Goal: Answer question/provide support: Share knowledge or assist other users

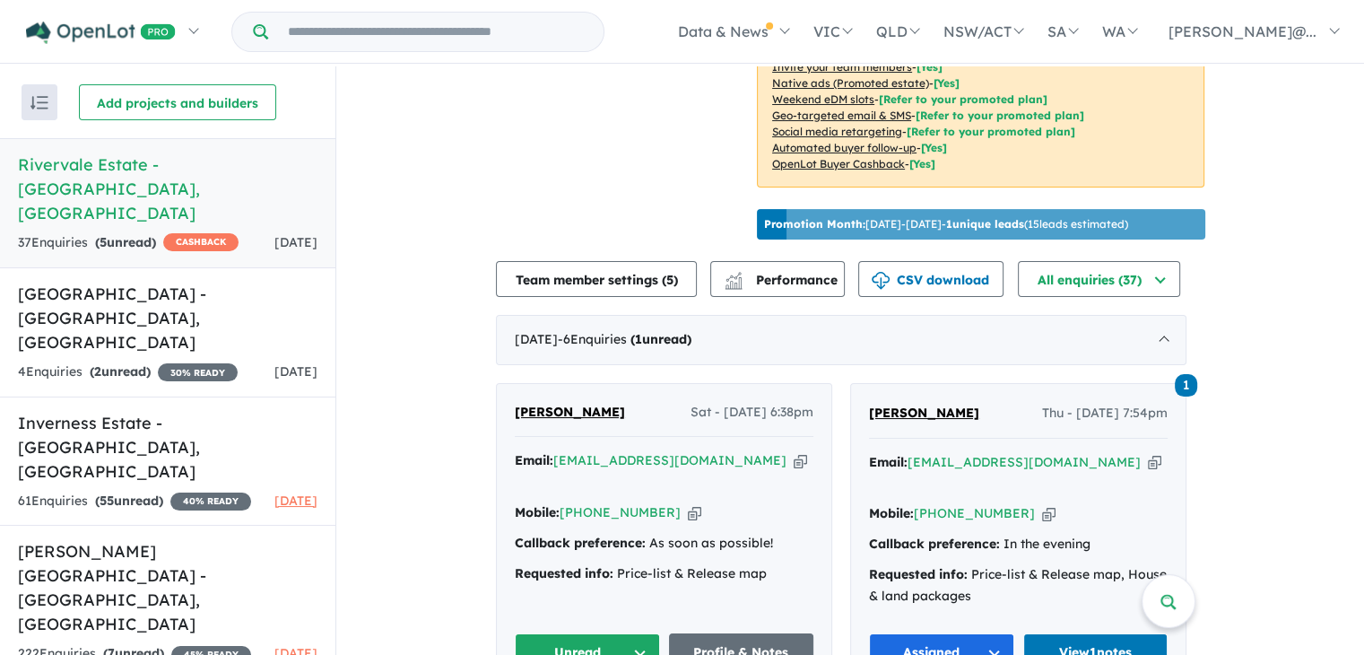
scroll to position [507, 0]
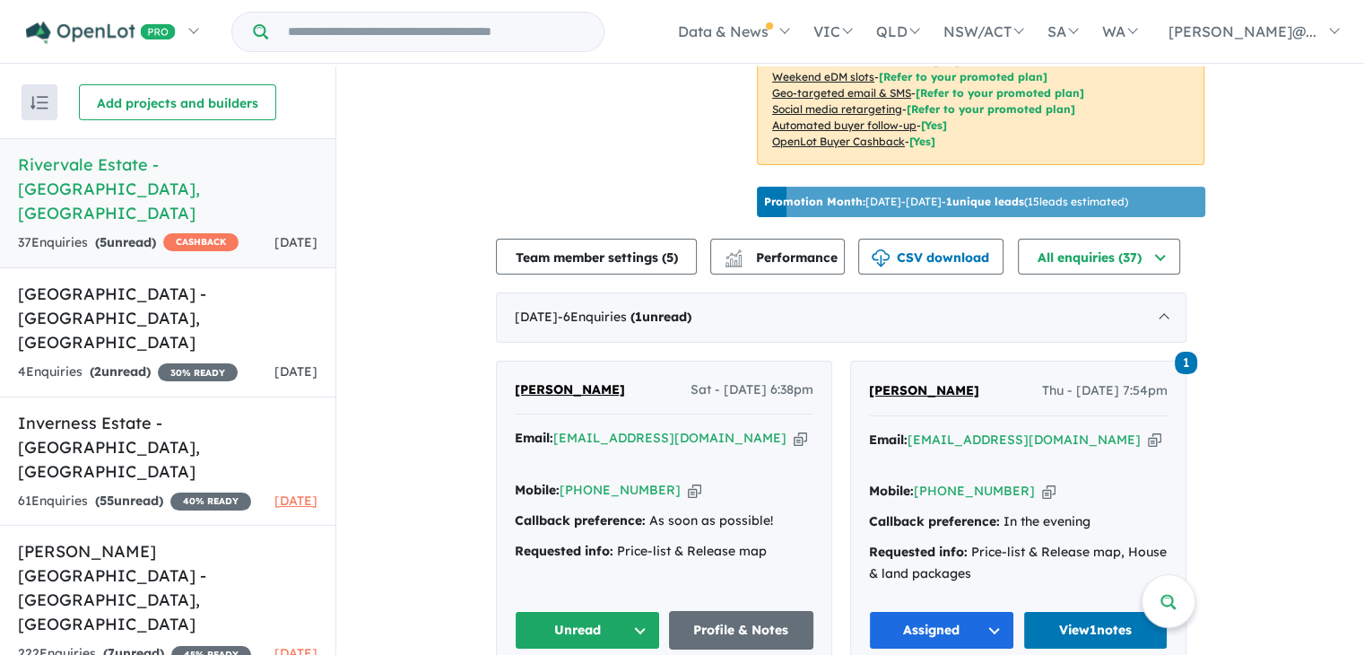
click at [653, 611] on button "Unread" at bounding box center [587, 630] width 145 height 39
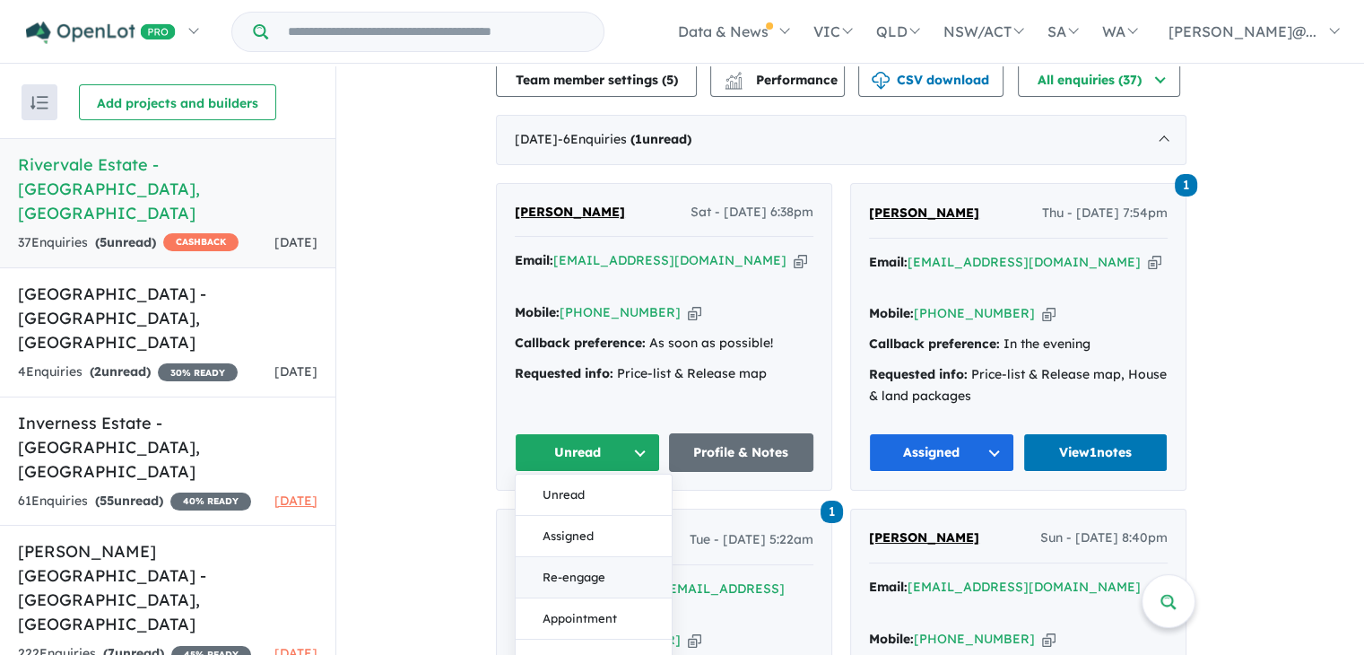
scroll to position [687, 0]
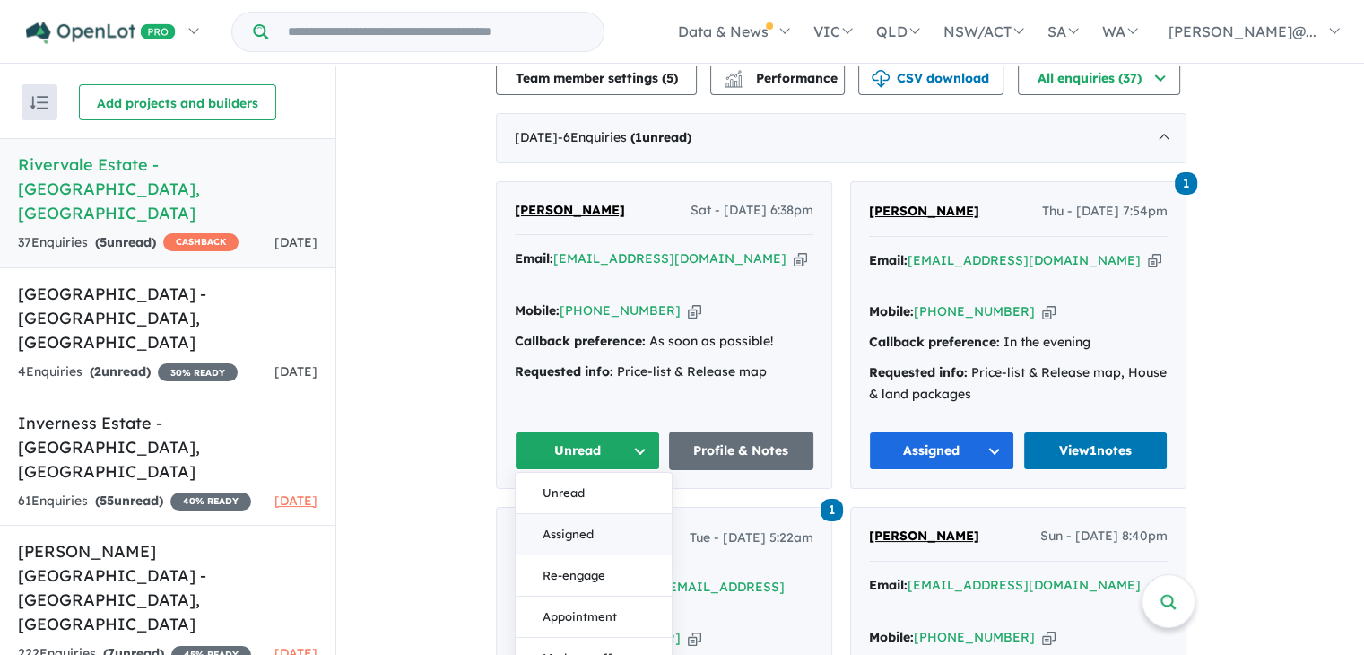
click at [581, 514] on button "Assigned" at bounding box center [594, 534] width 156 height 41
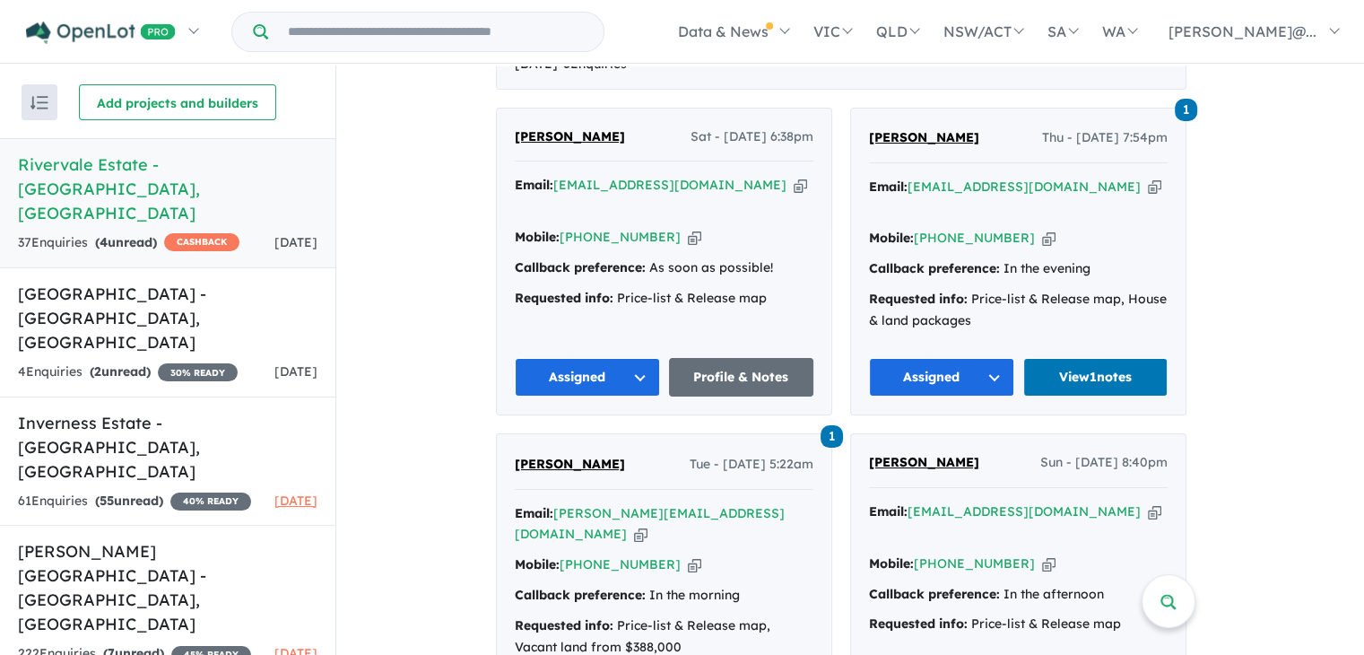
scroll to position [776, 0]
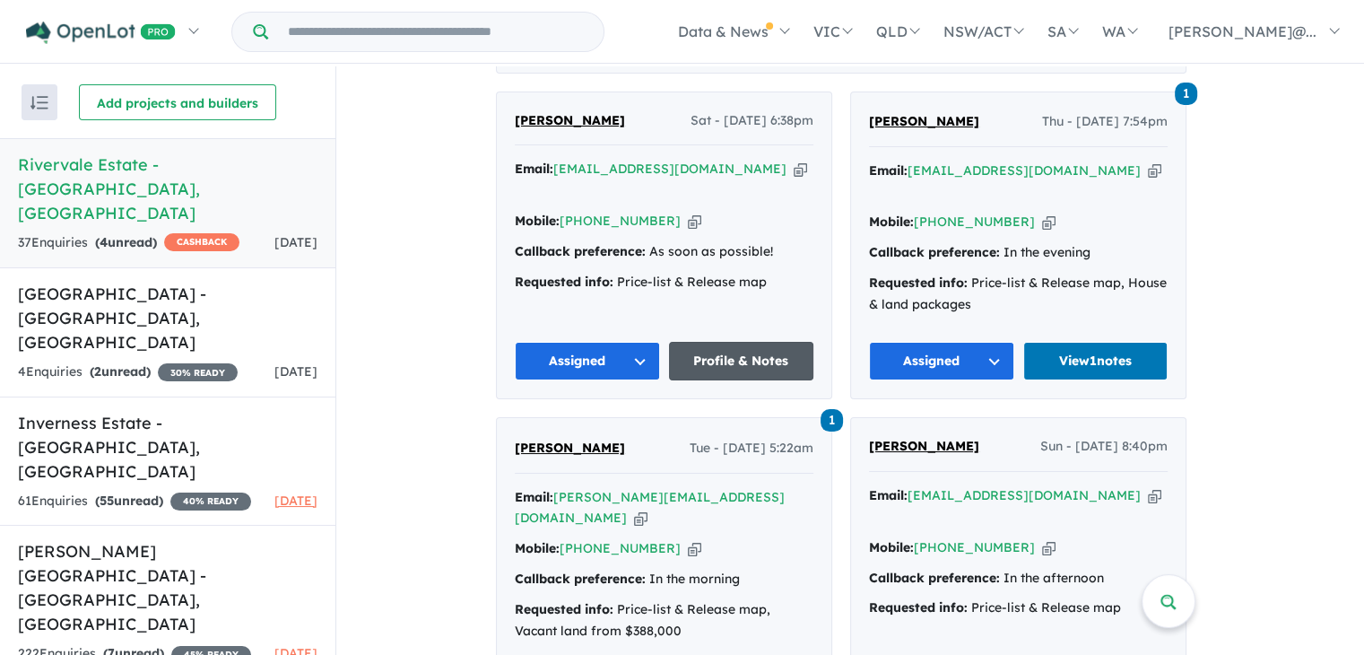
click at [731, 342] on link "Profile & Notes" at bounding box center [741, 361] width 145 height 39
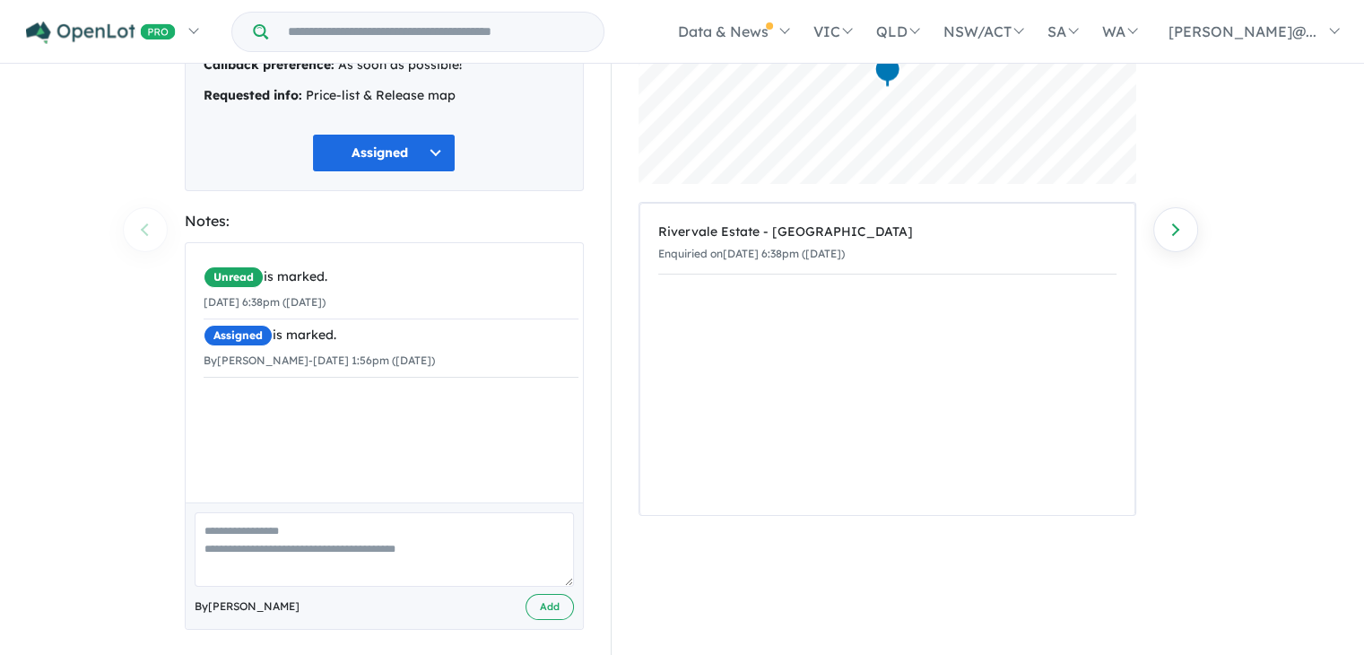
scroll to position [207, 0]
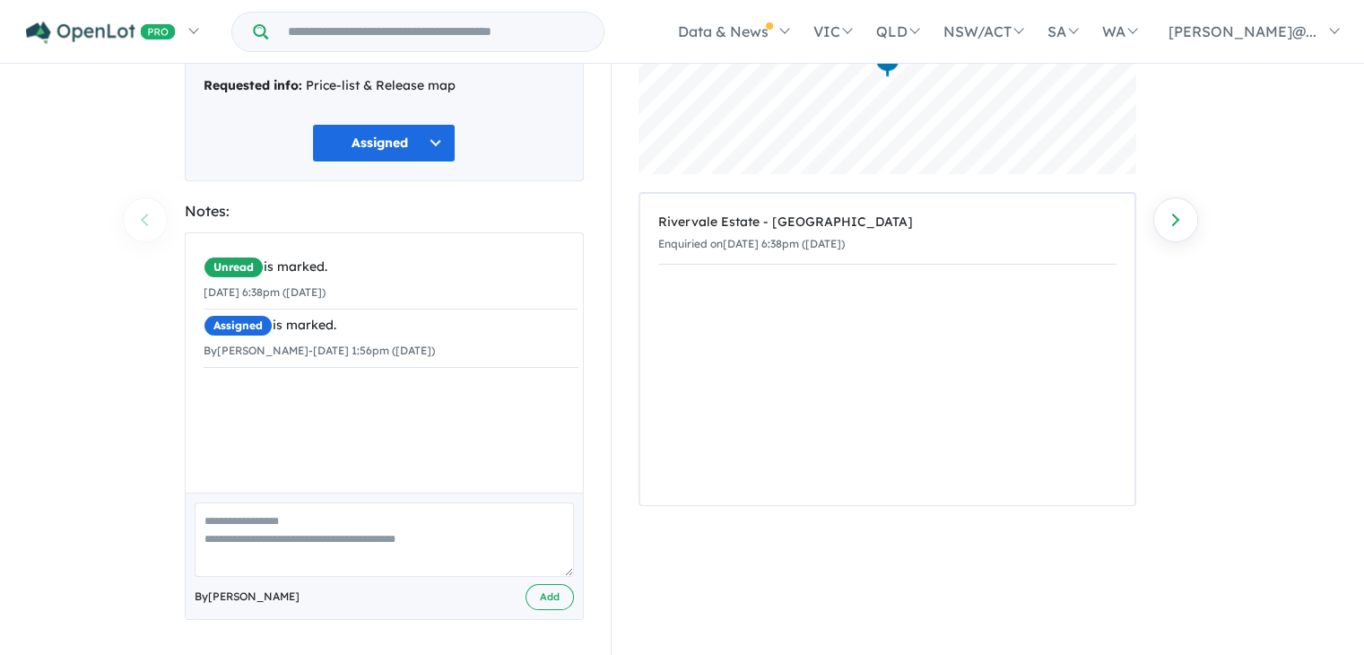
click at [344, 551] on textarea at bounding box center [384, 539] width 379 height 74
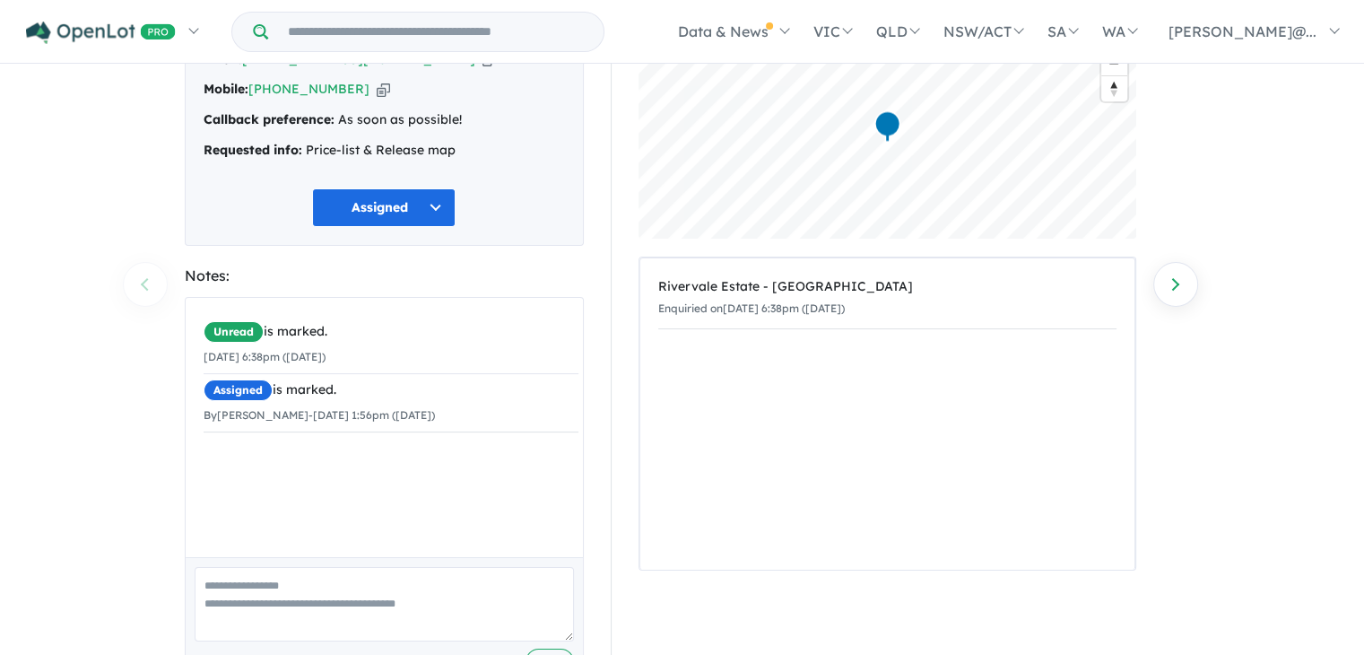
scroll to position [149, 0]
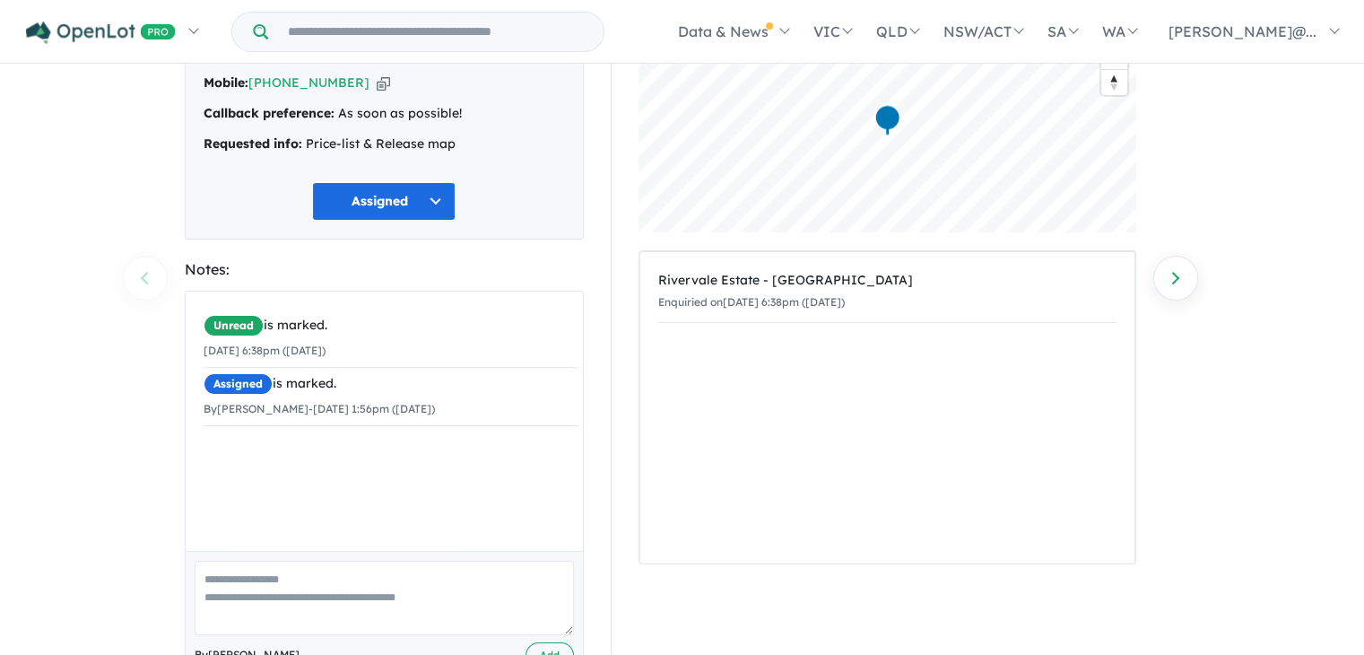
click at [386, 590] on textarea at bounding box center [384, 597] width 379 height 74
click at [280, 574] on textarea at bounding box center [384, 597] width 379 height 74
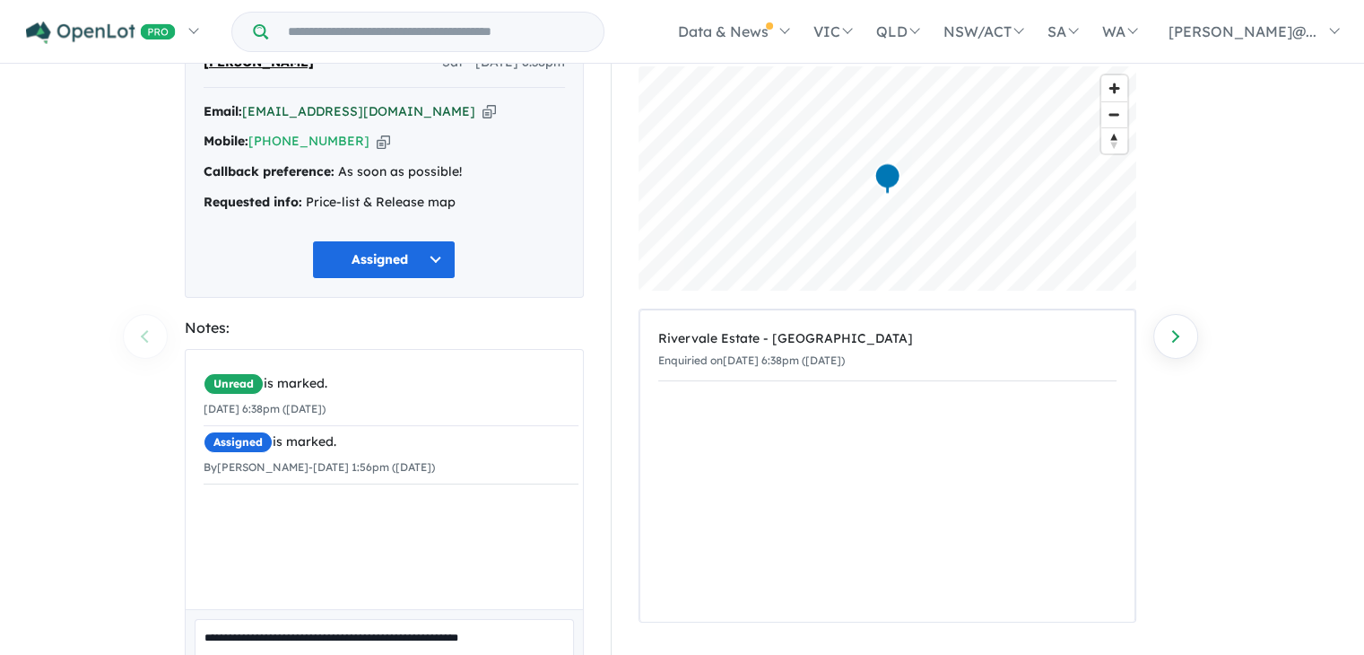
scroll to position [0, 0]
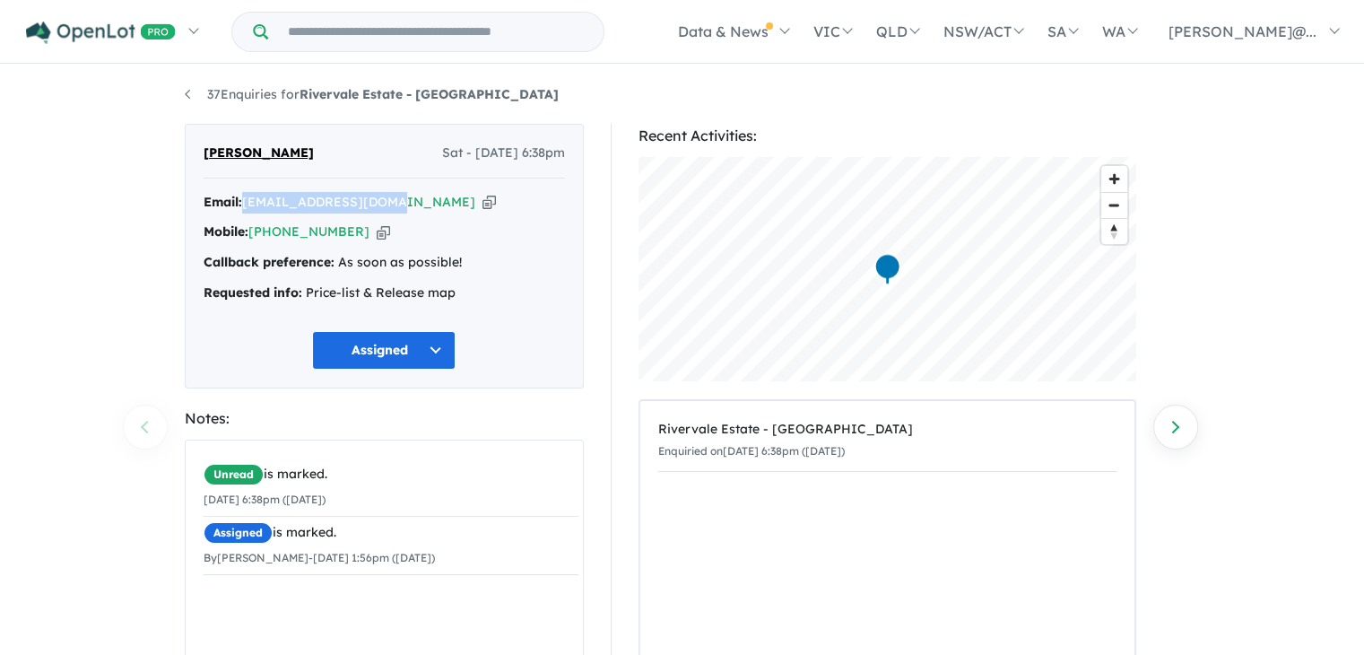
drag, startPoint x: 383, startPoint y: 201, endPoint x: 254, endPoint y: 187, distance: 129.8
click at [247, 187] on div "[PERSON_NAME] Sat - [DATE] 6:38pm Email: [EMAIL_ADDRESS][DOMAIN_NAME] Copied! M…" at bounding box center [384, 256] width 399 height 264
copy a%20Rivervale%20Estate%20-%20Yarrawonga"] "[EMAIL_ADDRESS][DOMAIN_NAME]"
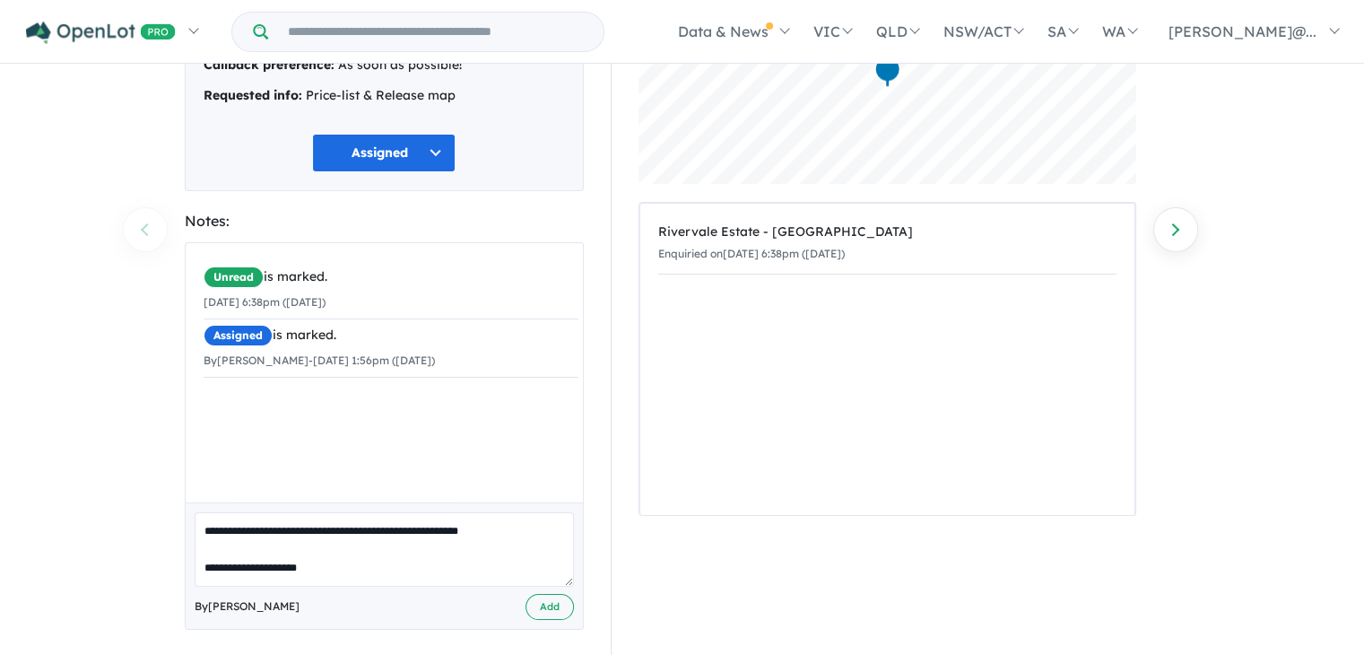
scroll to position [207, 0]
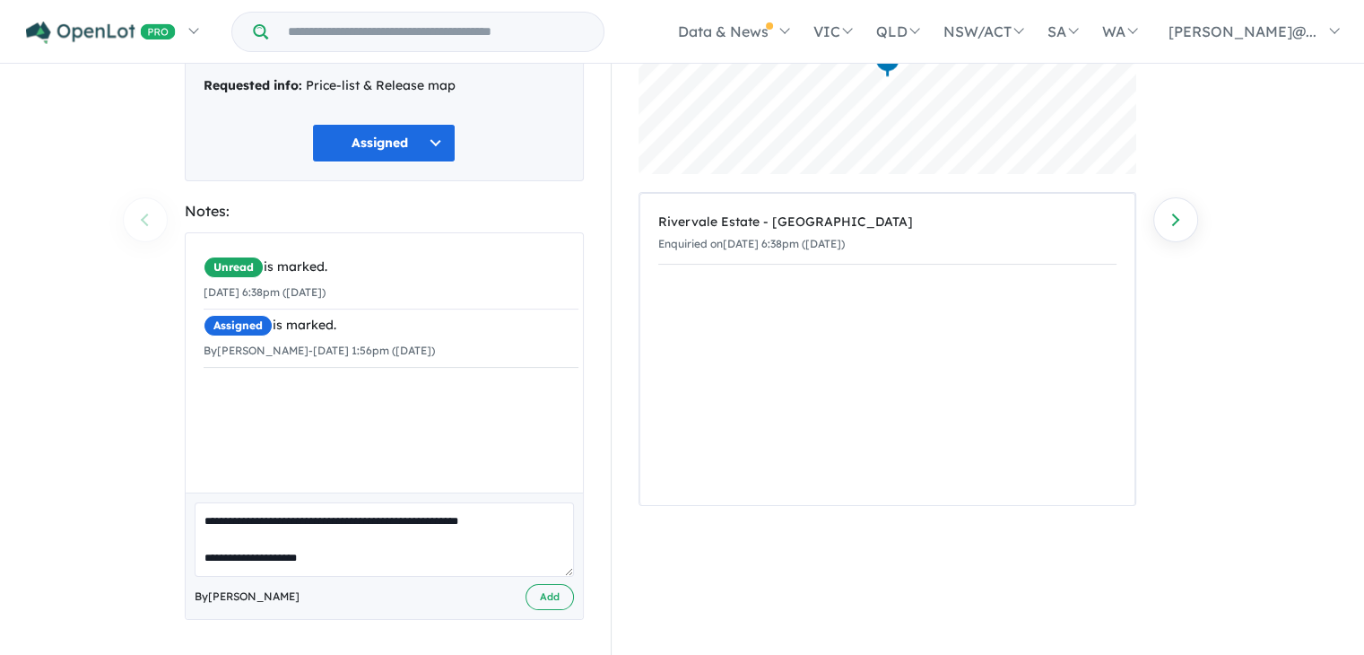
click at [323, 560] on textarea "**********" at bounding box center [384, 539] width 379 height 74
paste textarea "**********"
click at [370, 559] on textarea "**********" at bounding box center [384, 539] width 379 height 74
type textarea "**********"
click at [549, 598] on button "Add" at bounding box center [549, 597] width 48 height 26
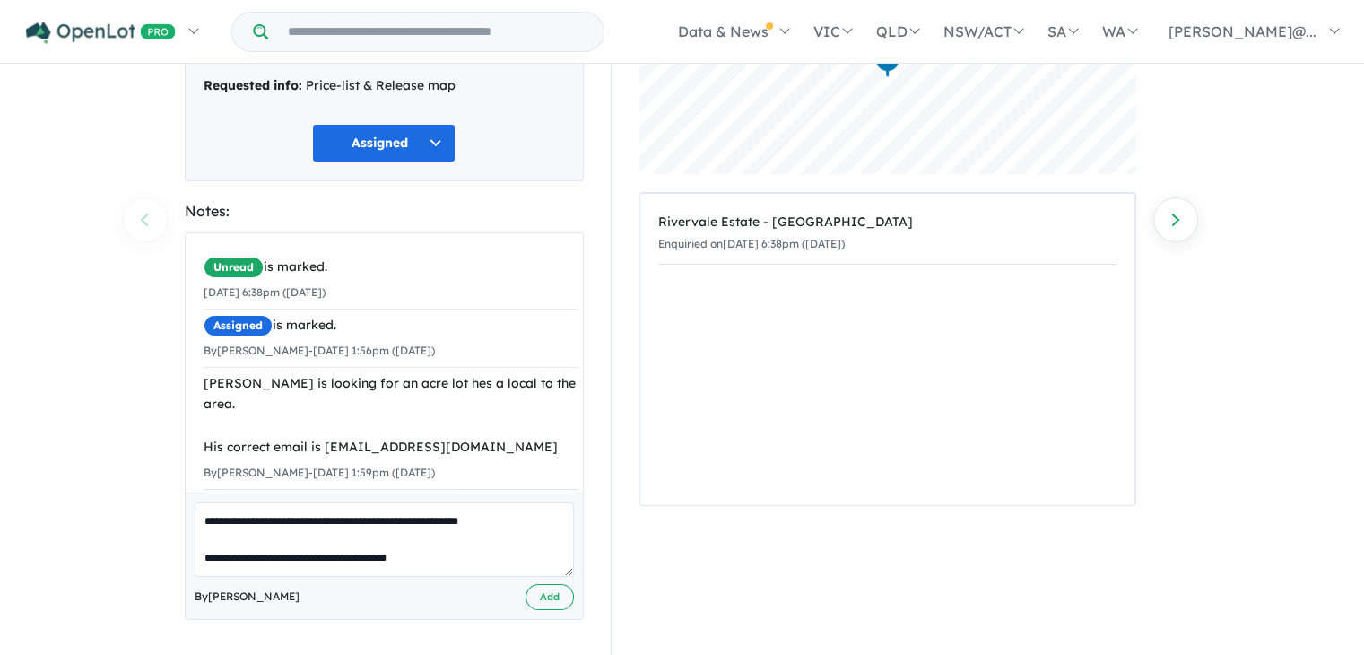
click at [308, 529] on textarea "**********" at bounding box center [384, 539] width 379 height 74
type textarea "**********"
drag, startPoint x: 549, startPoint y: 598, endPoint x: 577, endPoint y: 604, distance: 28.5
click at [554, 598] on button "Add" at bounding box center [549, 597] width 48 height 26
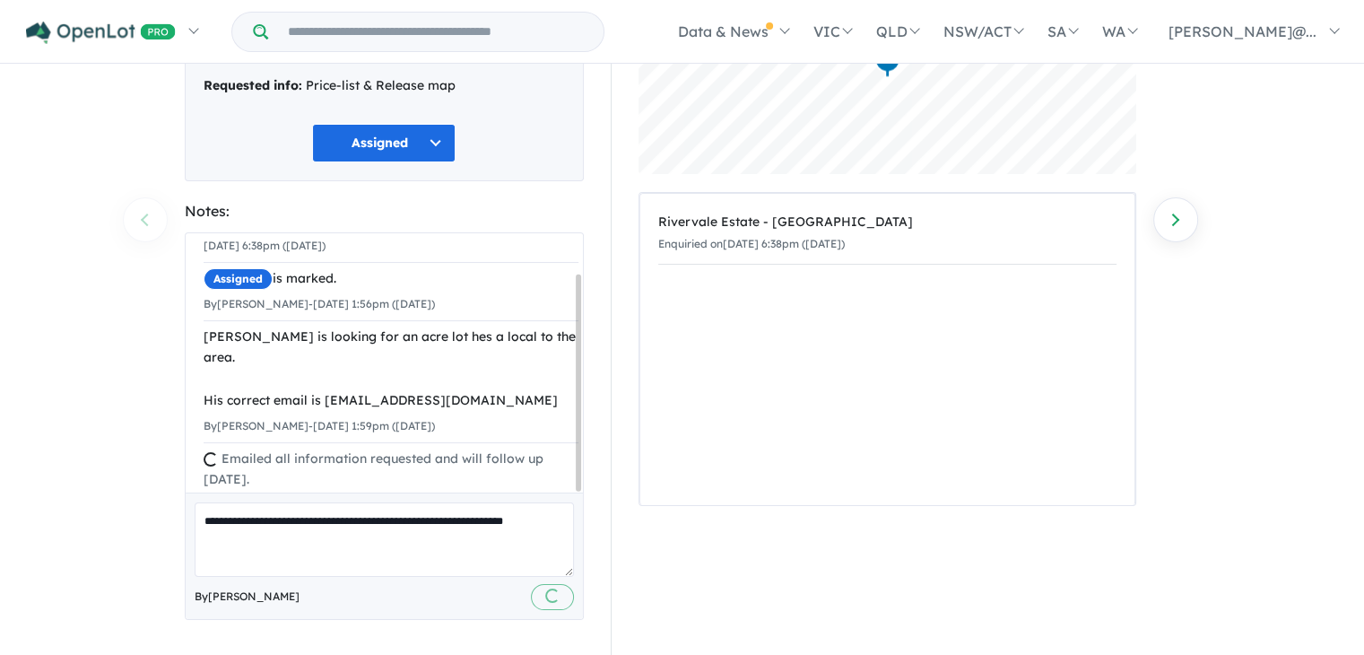
scroll to position [0, 0]
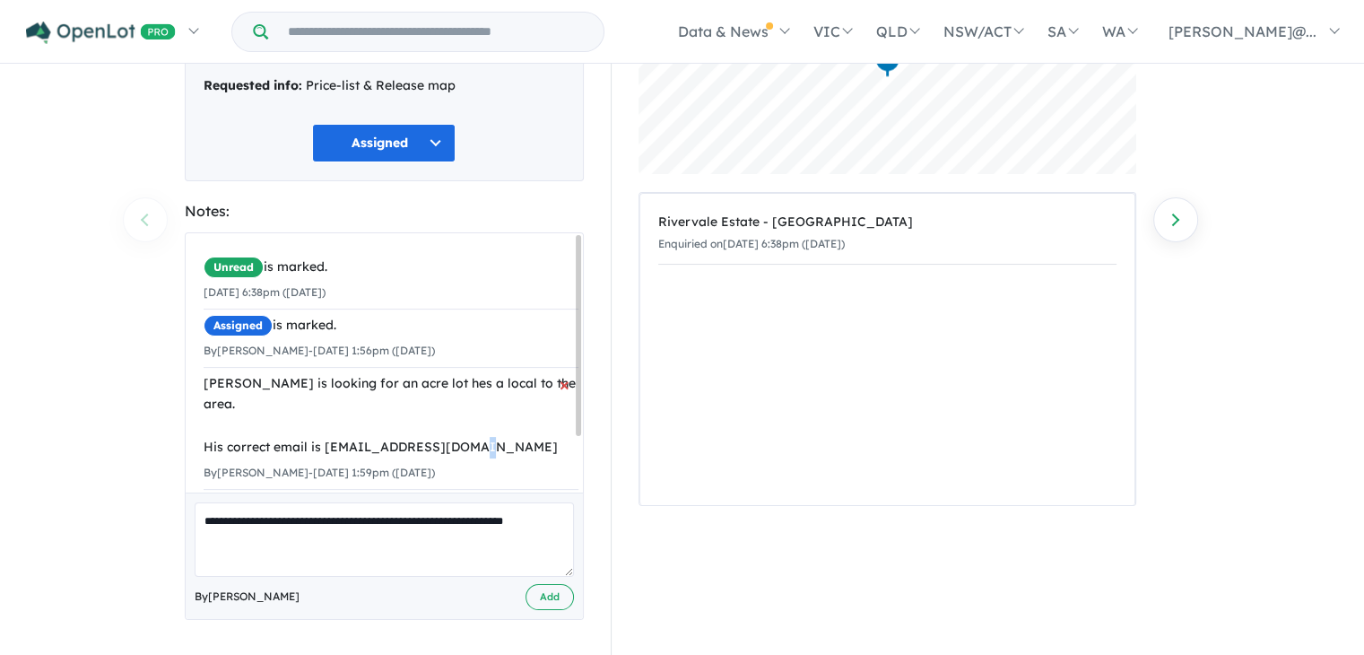
drag, startPoint x: 460, startPoint y: 431, endPoint x: 448, endPoint y: 441, distance: 15.3
click at [448, 429] on div "[PERSON_NAME] is looking for an acre lot hes a local to the area. His correct e…" at bounding box center [391, 415] width 375 height 85
click at [455, 417] on div "[PERSON_NAME] is looking for an acre lot hes a local to the area. His correct e…" at bounding box center [391, 415] width 375 height 85
drag, startPoint x: 458, startPoint y: 425, endPoint x: 319, endPoint y: 417, distance: 139.2
click at [319, 417] on div "[PERSON_NAME] is looking for an acre lot hes a local to the area. His correct e…" at bounding box center [391, 415] width 375 height 85
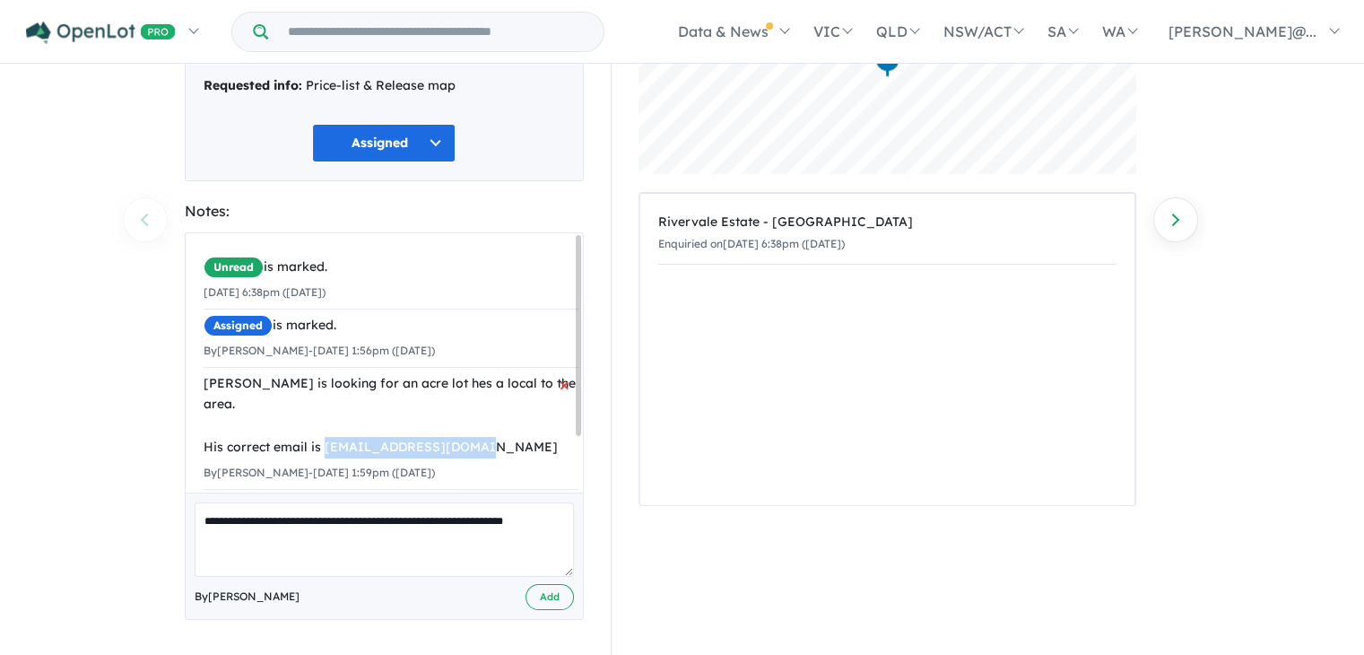
copy div "[EMAIL_ADDRESS][DOMAIN_NAME]"
